Goal: Task Accomplishment & Management: Use online tool/utility

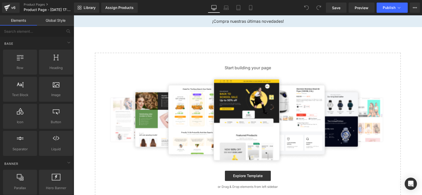
click at [251, 10] on link "Mobile" at bounding box center [251, 8] width 12 height 10
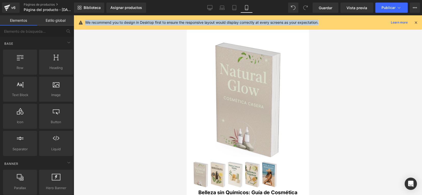
drag, startPoint x: 85, startPoint y: 21, endPoint x: 324, endPoint y: 20, distance: 239.1
click at [324, 20] on div "We recommend you to design in Desktop first to ensure the responsive layout wou…" at bounding box center [249, 22] width 329 height 6
copy p "We recommend you to design in Desktop first to ensure the responsive layout wou…"
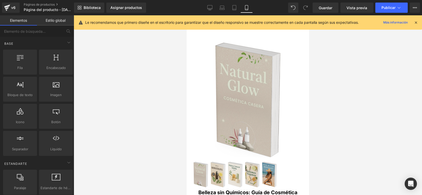
drag, startPoint x: 384, startPoint y: 87, endPoint x: 379, endPoint y: 55, distance: 32.8
click at [379, 55] on div at bounding box center [248, 104] width 349 height 179
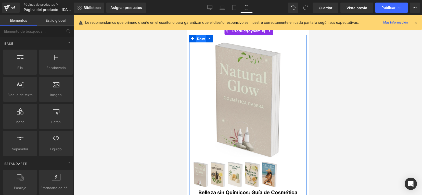
click at [199, 40] on span "Row" at bounding box center [201, 39] width 10 height 8
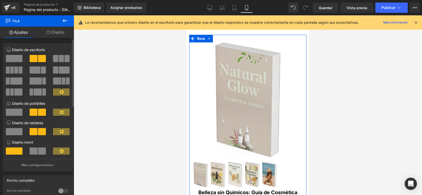
click at [15, 153] on span at bounding box center [14, 150] width 17 height 7
click at [32, 154] on span at bounding box center [34, 150] width 8 height 7
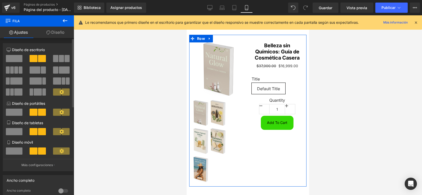
click at [8, 152] on span at bounding box center [14, 150] width 17 height 7
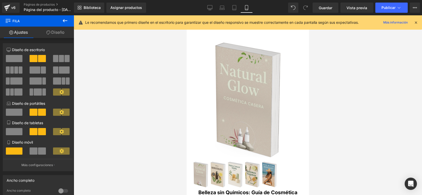
click at [416, 21] on icon at bounding box center [416, 22] width 5 height 5
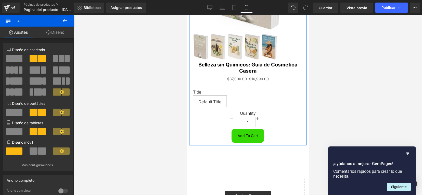
scroll to position [159, 0]
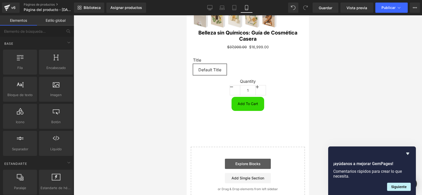
click at [244, 161] on link "Explore Blocks" at bounding box center [248, 163] width 46 height 10
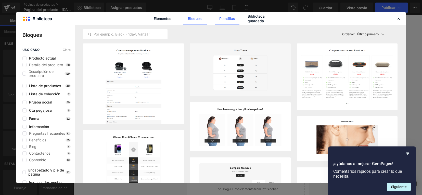
click at [232, 19] on link "Plantillas" at bounding box center [227, 18] width 24 height 13
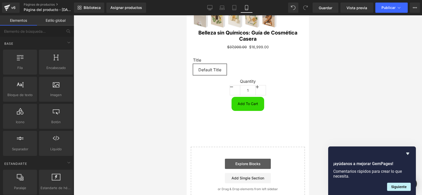
click at [248, 162] on link "Explore Blocks" at bounding box center [248, 163] width 46 height 10
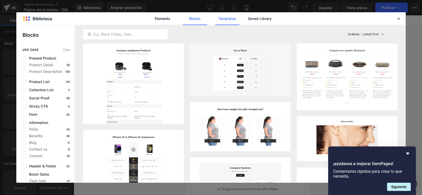
click at [221, 22] on link "Templates" at bounding box center [227, 18] width 24 height 13
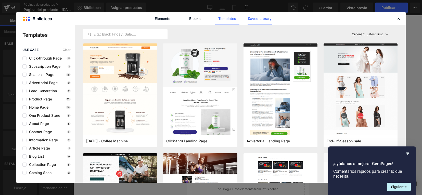
click at [267, 23] on link "Saved Library" at bounding box center [260, 18] width 24 height 13
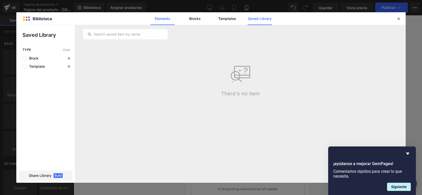
click at [166, 22] on link "Elements" at bounding box center [163, 18] width 24 height 13
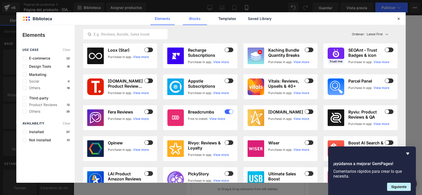
click at [196, 17] on link "Blocks" at bounding box center [195, 18] width 24 height 13
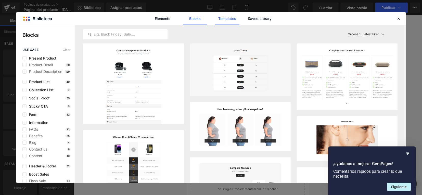
click at [233, 17] on link "Templates" at bounding box center [227, 18] width 24 height 13
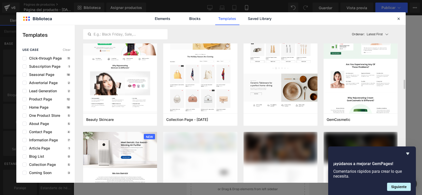
scroll to position [383, 0]
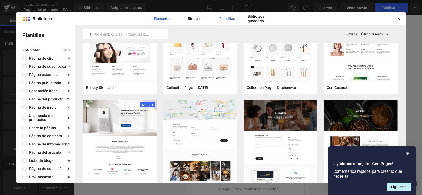
click at [170, 17] on link "Elementos" at bounding box center [163, 18] width 24 height 13
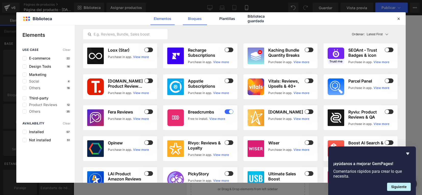
click at [197, 21] on link "Bloques" at bounding box center [195, 18] width 24 height 13
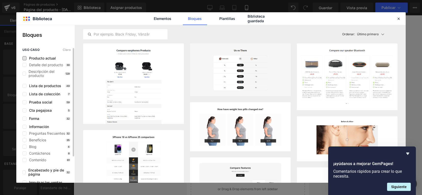
click at [42, 59] on span "Producto actual" at bounding box center [41, 58] width 29 height 4
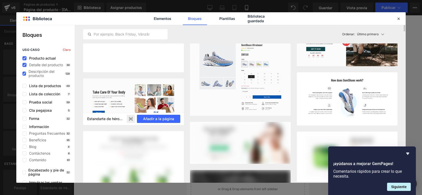
scroll to position [255, 0]
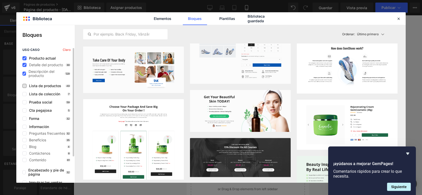
click at [45, 86] on span "Lista de productos" at bounding box center [44, 86] width 35 height 4
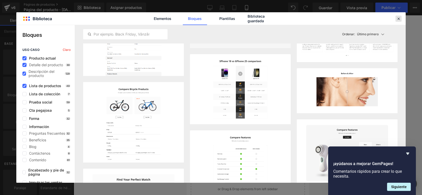
click at [400, 17] on icon at bounding box center [399, 18] width 5 height 5
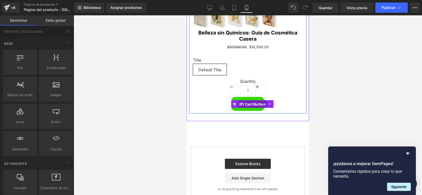
click at [248, 102] on span "(P) Cart Button" at bounding box center [252, 104] width 29 height 8
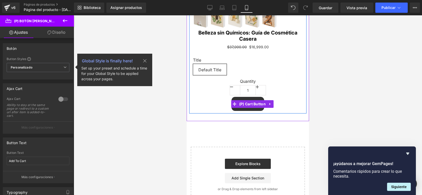
click at [249, 105] on button "Add To Cart" at bounding box center [248, 104] width 33 height 14
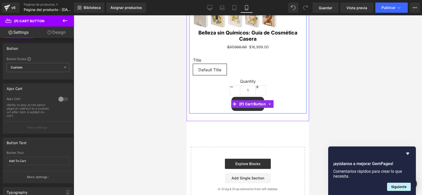
click at [251, 100] on span "(P) Cart Button" at bounding box center [252, 104] width 29 height 8
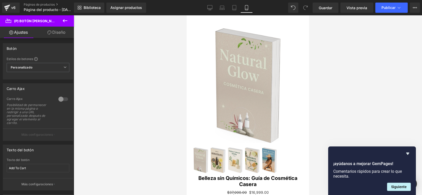
scroll to position [110, 0]
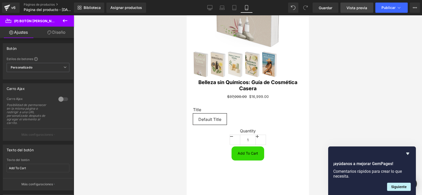
click at [359, 7] on span "Vista previa" at bounding box center [357, 7] width 21 height 5
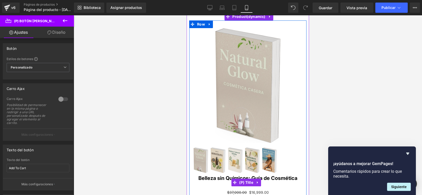
scroll to position [0, 0]
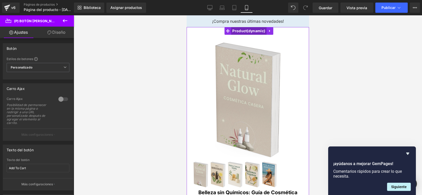
click at [252, 33] on span "Product" at bounding box center [248, 31] width 35 height 8
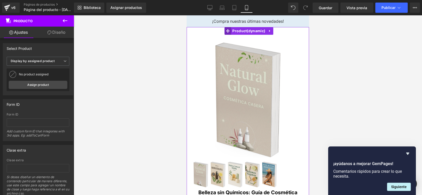
click at [227, 31] on icon at bounding box center [228, 31] width 4 height 4
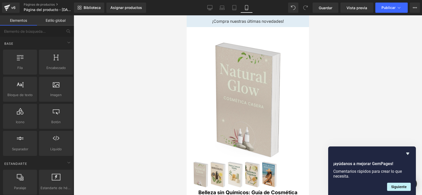
click at [336, 46] on div at bounding box center [248, 104] width 349 height 179
drag, startPoint x: 307, startPoint y: 116, endPoint x: 501, endPoint y: 49, distance: 205.4
click at [330, 11] on link "Guardar" at bounding box center [326, 8] width 26 height 10
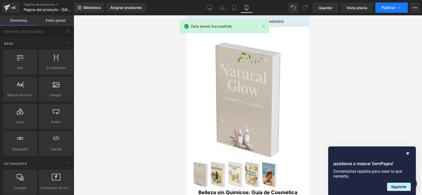
click at [392, 7] on span "Publicar" at bounding box center [389, 8] width 14 height 4
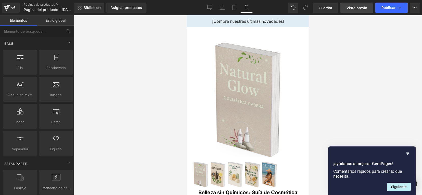
click at [350, 4] on link "Vista previa" at bounding box center [357, 8] width 33 height 10
drag, startPoint x: 307, startPoint y: 118, endPoint x: 520, endPoint y: 34, distance: 229.1
click at [381, 49] on div at bounding box center [248, 104] width 349 height 179
click at [363, 9] on span "Vista previa" at bounding box center [357, 7] width 21 height 5
click at [375, 73] on div at bounding box center [248, 104] width 349 height 179
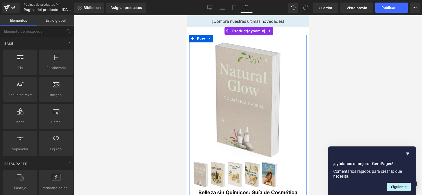
scroll to position [96, 0]
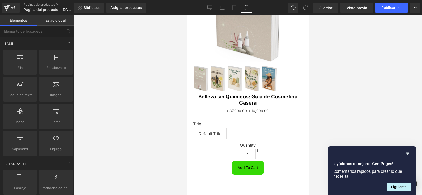
click at [388, 59] on div at bounding box center [248, 104] width 349 height 179
